Goal: Check status

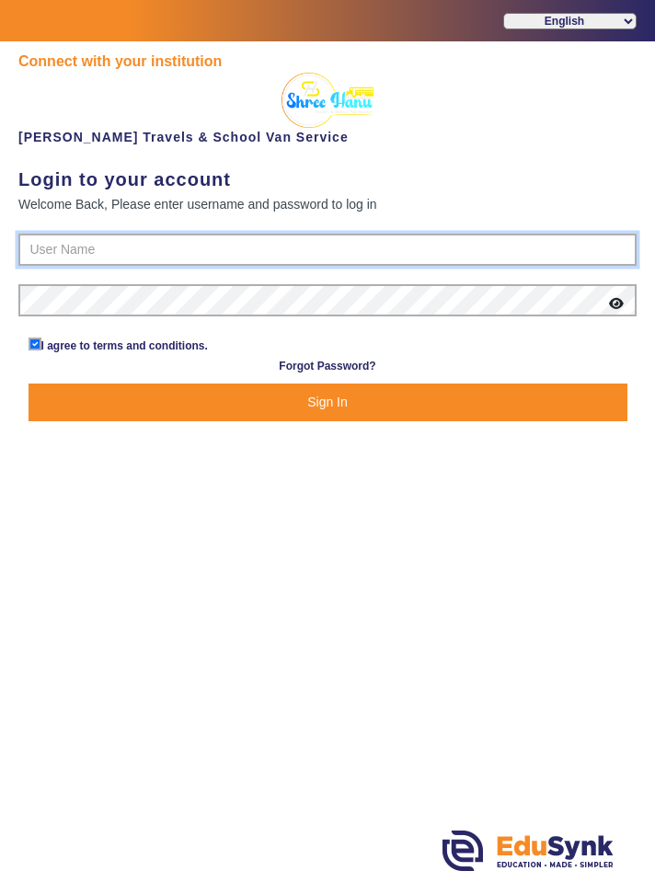
click at [59, 254] on input "text" at bounding box center [327, 250] width 618 height 33
type input "9713429926"
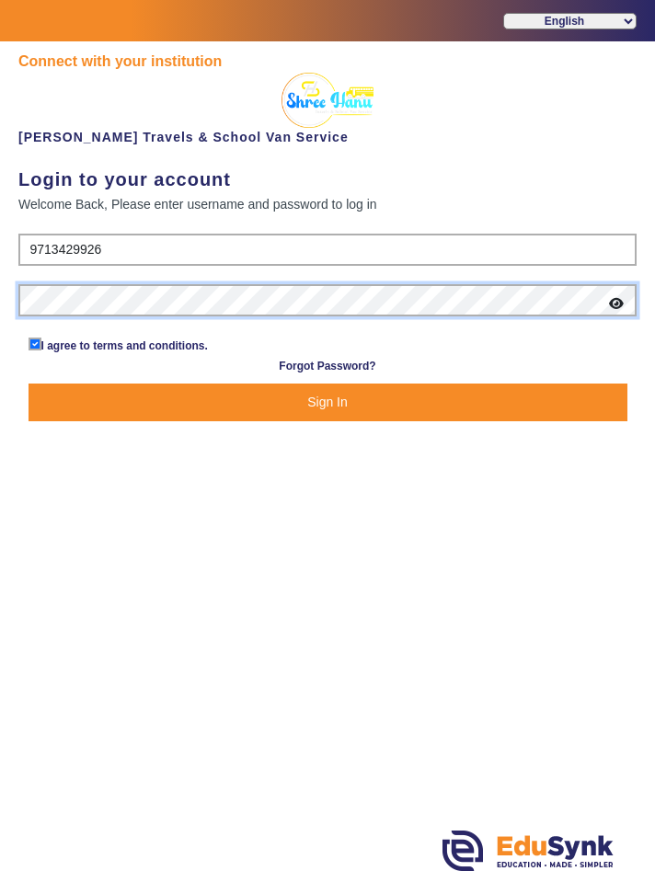
click at [29, 384] on button "Sign In" at bounding box center [328, 403] width 599 height 38
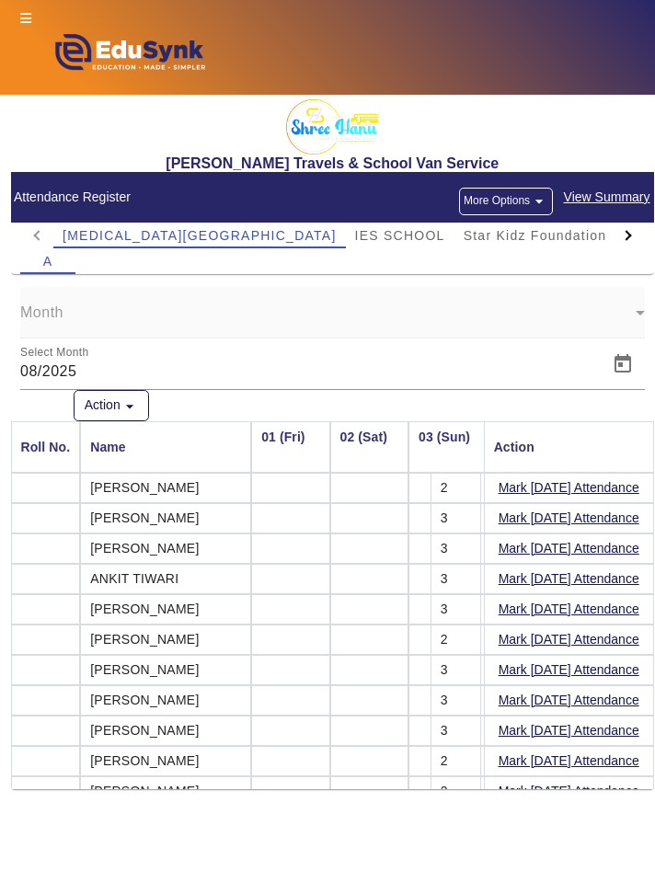
scroll to position [0, 2022]
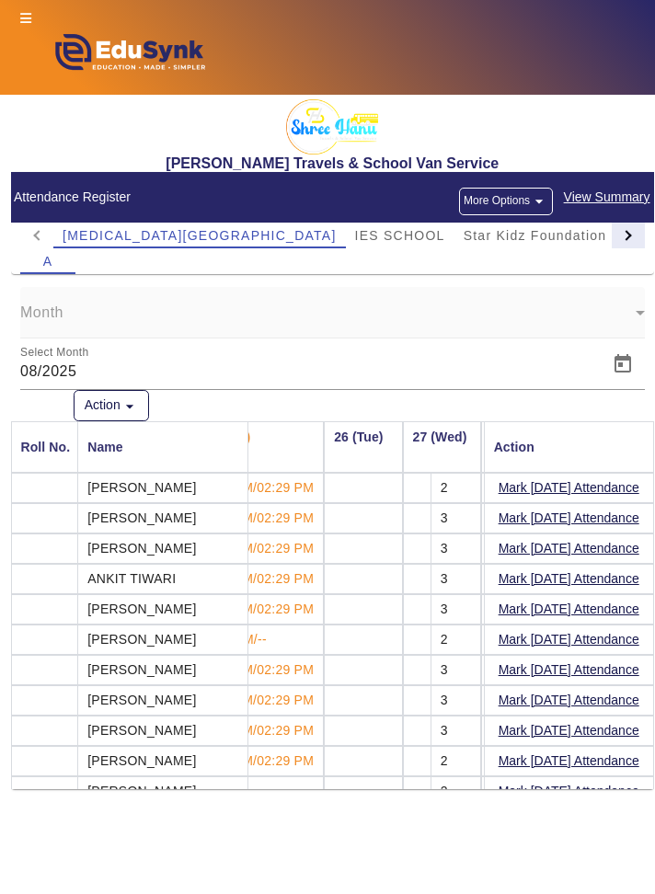
click at [632, 238] on div at bounding box center [628, 236] width 33 height 26
click at [636, 235] on div at bounding box center [628, 236] width 33 height 26
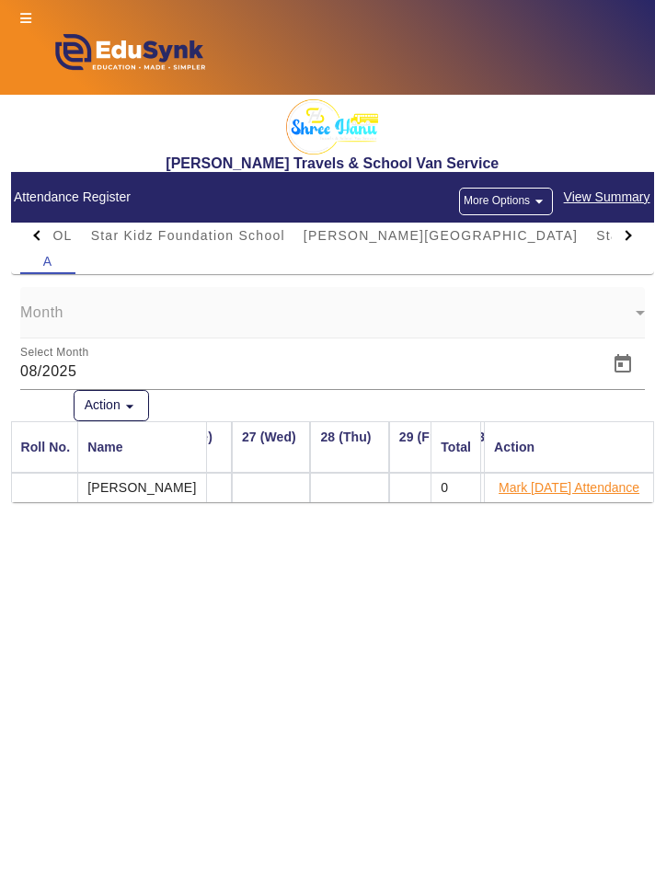
click at [625, 489] on button "Mark [DATE] Attendance" at bounding box center [569, 488] width 144 height 23
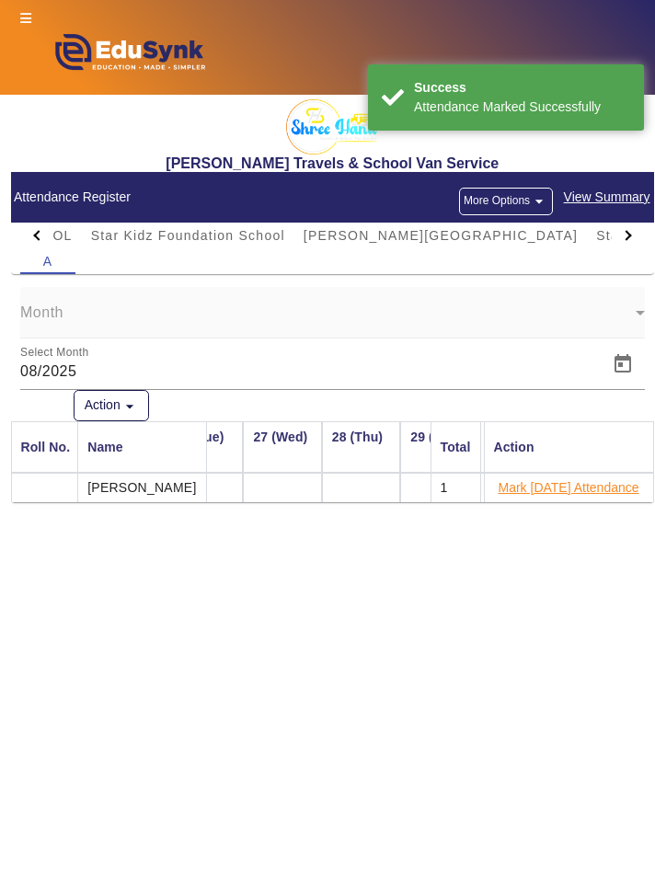
click at [628, 487] on button "Mark [DATE] Attendance" at bounding box center [569, 488] width 144 height 23
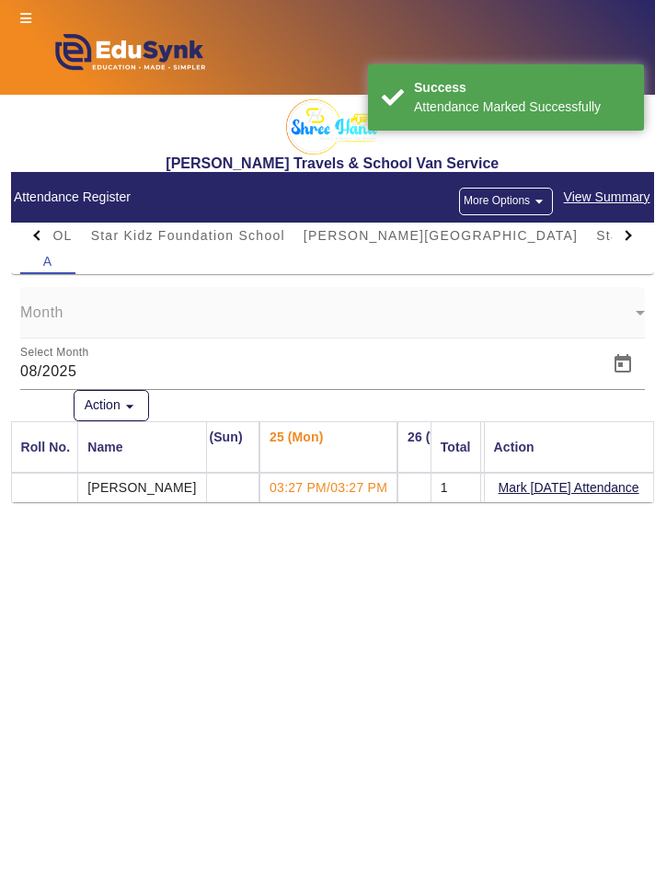
click at [650, 886] on main "X Administrator Dashboard Administration Institution Institution Details Sessio…" at bounding box center [327, 495] width 655 height 800
